Goal: Task Accomplishment & Management: Manage account settings

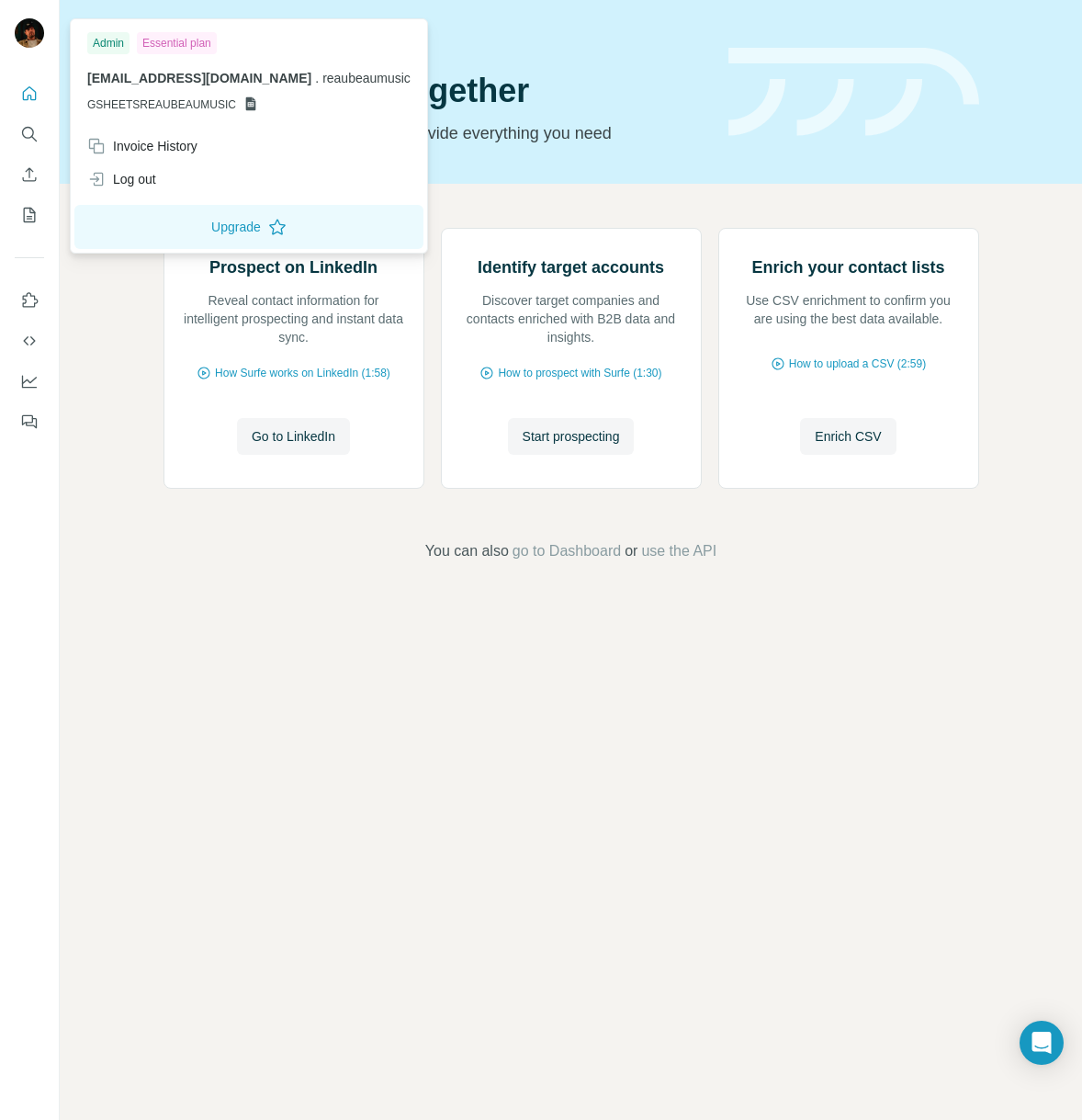
click at [192, 46] on div "Essential plan" at bounding box center [177, 43] width 80 height 22
drag, startPoint x: 149, startPoint y: 144, endPoint x: 157, endPoint y: 96, distance: 48.7
click at [157, 96] on div "Admin Essential plan [EMAIL_ADDRESS][DOMAIN_NAME] . reaubeaumusic GSHEETSREAUBE…" at bounding box center [250, 136] width 349 height 226
click at [37, 35] on img at bounding box center [29, 32] width 29 height 29
click at [30, 29] on img at bounding box center [29, 32] width 29 height 29
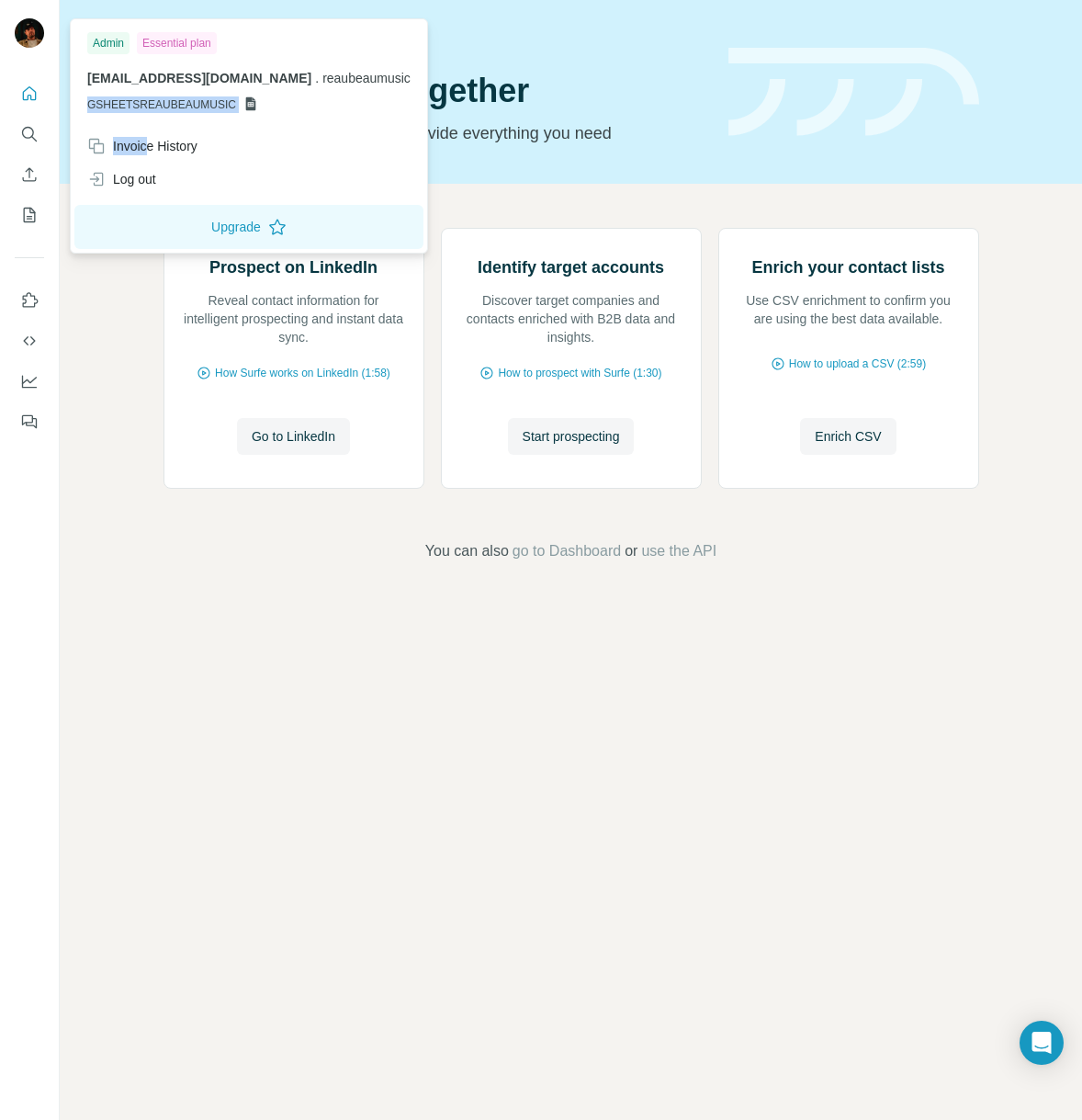
click at [154, 103] on span "GSHEETSREAUBEAUMUSIC" at bounding box center [161, 105] width 149 height 17
click at [110, 43] on div "Admin" at bounding box center [108, 43] width 42 height 22
click at [223, 224] on button "Upgrade" at bounding box center [250, 227] width 349 height 44
click at [40, 98] on button "Quick start" at bounding box center [29, 93] width 29 height 33
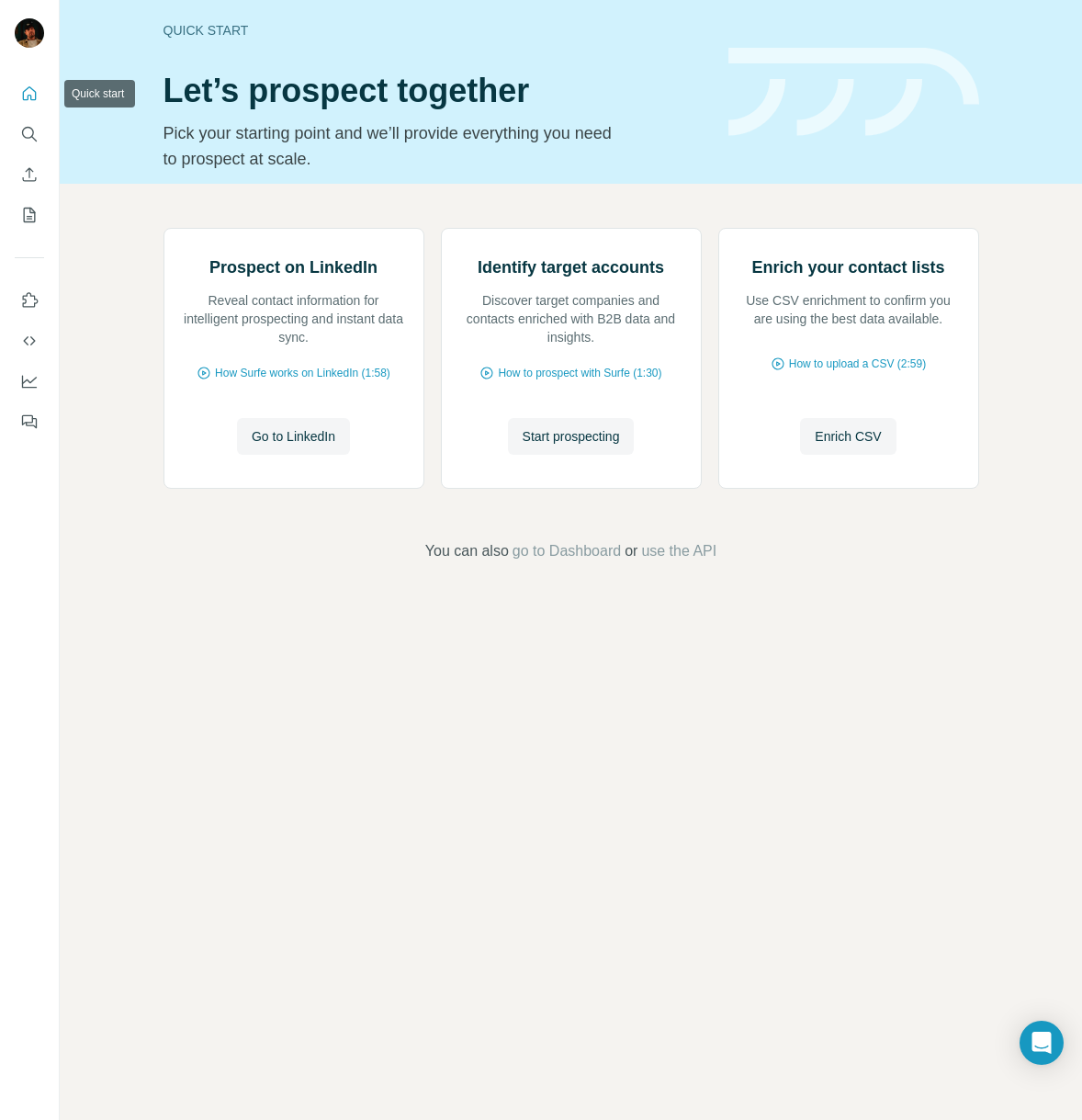
click at [40, 98] on button "Quick start" at bounding box center [29, 93] width 29 height 33
click at [28, 101] on icon "Quick start" at bounding box center [29, 94] width 18 height 18
click at [27, 381] on icon "Dashboard" at bounding box center [29, 381] width 18 height 18
